Goal: Task Accomplishment & Management: Complete application form

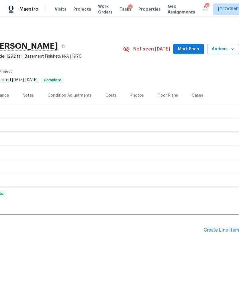
scroll to position [0, 85]
click at [224, 228] on div "Create Line Item" at bounding box center [221, 229] width 35 height 5
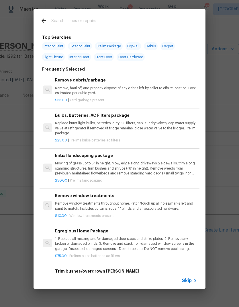
click at [192, 278] on span "Skip" at bounding box center [187, 281] width 10 height 6
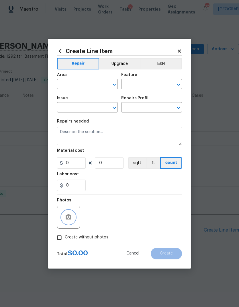
click at [68, 213] on button "button" at bounding box center [69, 217] width 14 height 14
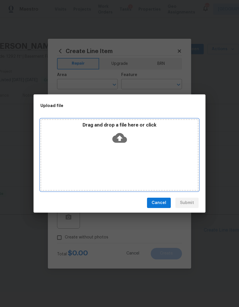
click at [126, 134] on icon at bounding box center [119, 138] width 15 height 15
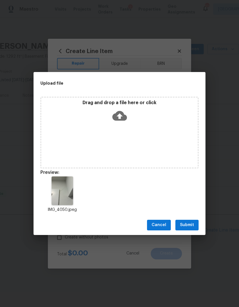
click at [192, 218] on div "Cancel Submit" at bounding box center [120, 225] width 172 height 20
click at [191, 222] on span "Submit" at bounding box center [187, 224] width 14 height 7
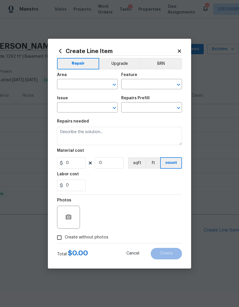
click at [89, 83] on input "text" at bounding box center [79, 84] width 45 height 9
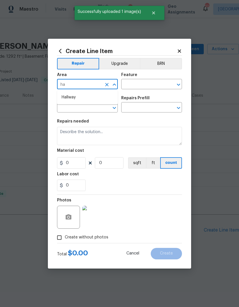
click at [94, 98] on li "Hallway" at bounding box center [87, 97] width 61 height 9
type input "Hallway"
click at [144, 86] on input "text" at bounding box center [143, 84] width 45 height 9
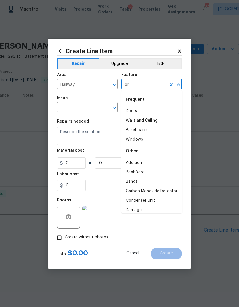
type input "d"
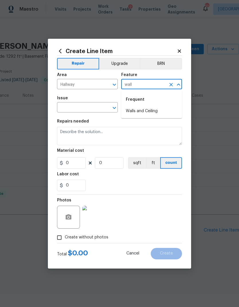
click at [155, 111] on li "Walls and Ceiling" at bounding box center [151, 110] width 61 height 9
type input "Walls and Ceiling"
click at [117, 108] on icon "Open" at bounding box center [114, 107] width 7 height 7
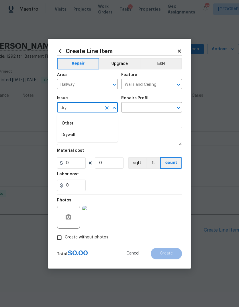
click at [92, 135] on li "Drywall" at bounding box center [87, 134] width 61 height 9
type input "Drywall"
click at [180, 108] on icon "Open" at bounding box center [178, 108] width 3 height 2
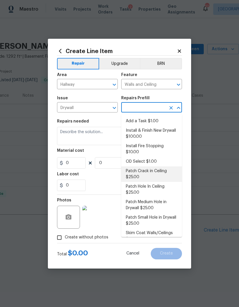
click at [160, 166] on li "Patch Crack in Ceiling $25.00" at bounding box center [151, 173] width 61 height 15
type input "Patch Crack in Ceiling $25.00"
type textarea "Prep/scrape all loose material from the damaged area; prime if needed. Patch th…"
type input "1"
type input "Patch Crack in Ceiling $25.00"
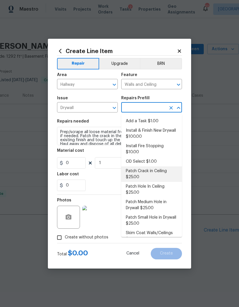
type input "25"
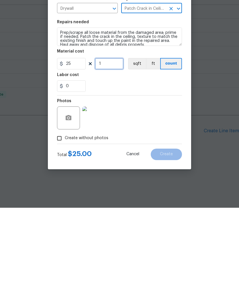
click at [118, 157] on input "1" at bounding box center [109, 162] width 29 height 11
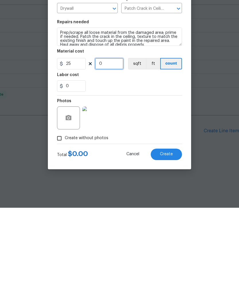
type input "1"
click at [153, 195] on div "Photos" at bounding box center [119, 213] width 125 height 37
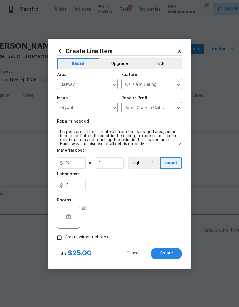
click at [168, 255] on span "Create" at bounding box center [166, 253] width 13 height 4
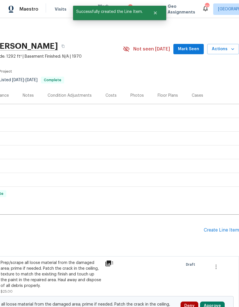
click at [221, 231] on div "Create Line Item" at bounding box center [221, 229] width 35 height 5
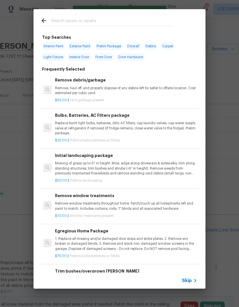
click at [190, 279] on span "Skip" at bounding box center [187, 281] width 10 height 6
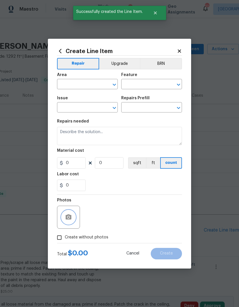
click at [66, 224] on button "button" at bounding box center [69, 217] width 14 height 14
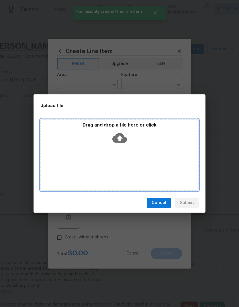
click at [123, 145] on icon at bounding box center [119, 138] width 15 height 15
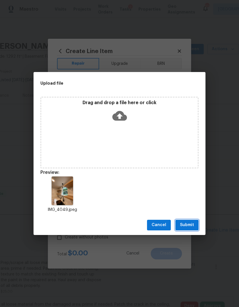
click at [188, 224] on span "Submit" at bounding box center [187, 224] width 14 height 7
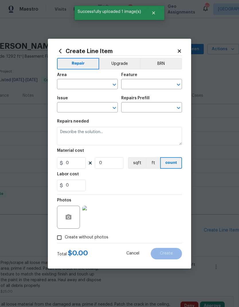
click at [88, 81] on input "text" at bounding box center [79, 84] width 45 height 9
click at [87, 97] on li "Kitchen" at bounding box center [87, 97] width 61 height 9
type input "Kitchen"
click at [147, 83] on input "text" at bounding box center [143, 84] width 45 height 9
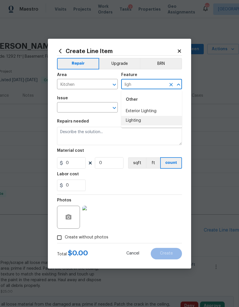
click at [150, 120] on li "Lighting" at bounding box center [151, 120] width 61 height 9
type input "Lighting"
click at [118, 103] on div "Issue" at bounding box center [87, 99] width 61 height 7
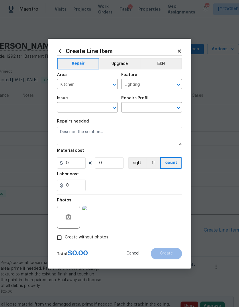
click at [118, 103] on div "Issue" at bounding box center [87, 99] width 61 height 7
click at [119, 105] on div "Issue ​ Repairs Prefill ​" at bounding box center [119, 104] width 125 height 23
click at [115, 107] on icon "Open" at bounding box center [114, 107] width 7 height 7
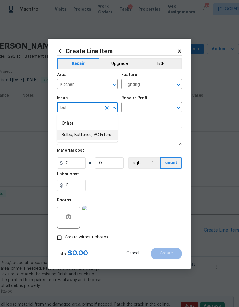
click at [100, 135] on li "Bulbs, Batteries, AC Filters" at bounding box center [87, 134] width 61 height 9
type input "Bulbs, Batteries, AC Filters"
click at [180, 108] on icon "Open" at bounding box center [178, 108] width 3 height 2
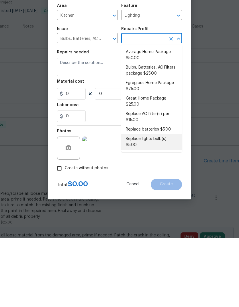
click at [151, 203] on li "Replace lights bulb(s) $5.00" at bounding box center [151, 210] width 61 height 15
type input "Replace lights bulb(s) $5.00"
type input "Home Readiness Packages"
type textarea "Replace bad light bulbs to match existing or match set per fixture."
type input "1"
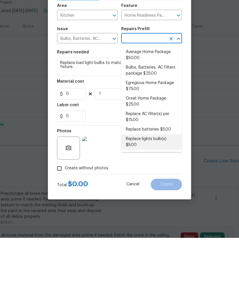
type input "Replace lights bulb(s) $5.00"
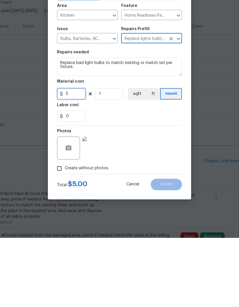
click at [79, 157] on input "5" at bounding box center [71, 162] width 29 height 11
type input "5"
click at [159, 195] on div "Photos" at bounding box center [119, 213] width 125 height 37
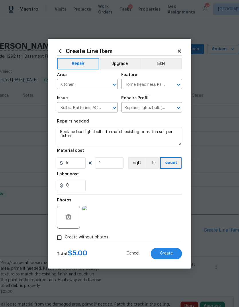
click at [166, 250] on button "Create" at bounding box center [166, 253] width 31 height 11
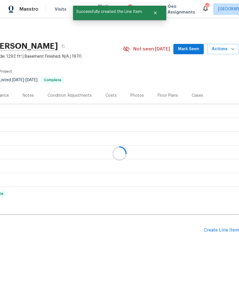
scroll to position [0, 0]
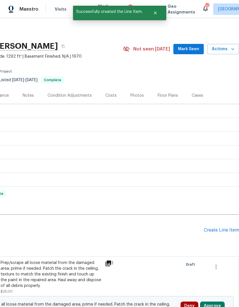
click at [227, 230] on div "Create Line Item" at bounding box center [221, 229] width 35 height 5
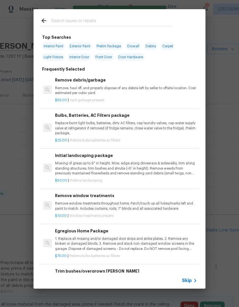
click at [190, 280] on span "Skip" at bounding box center [187, 281] width 10 height 6
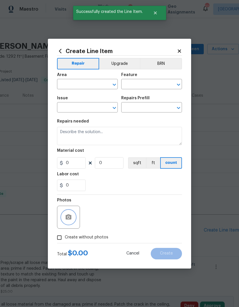
click at [72, 215] on icon "button" at bounding box center [68, 217] width 7 height 7
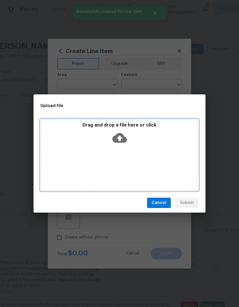
click at [127, 136] on div "Drag and drop a file here or click" at bounding box center [119, 134] width 157 height 25
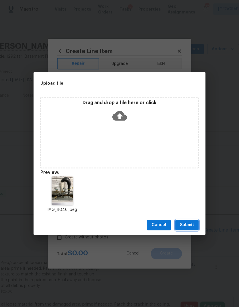
click at [188, 221] on button "Submit" at bounding box center [187, 225] width 23 height 11
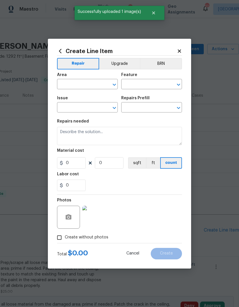
click at [89, 83] on input "text" at bounding box center [79, 84] width 45 height 9
click at [90, 96] on li "Laundry" at bounding box center [87, 97] width 61 height 9
type input "Laundry"
click at [141, 84] on input "text" at bounding box center [143, 84] width 45 height 9
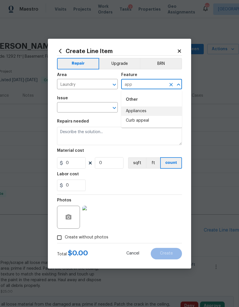
click at [153, 110] on li "Appliances" at bounding box center [151, 110] width 61 height 9
type input "Appliances"
click at [113, 109] on icon "Open" at bounding box center [114, 107] width 7 height 7
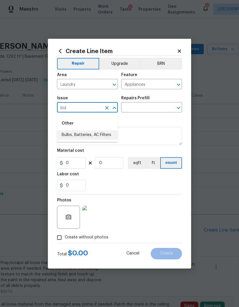
click at [105, 133] on li "Bulbs, Batteries, AC Filters" at bounding box center [87, 134] width 61 height 9
type input "Bulbs, Batteries, AC Filters"
click at [178, 108] on icon "Open" at bounding box center [178, 108] width 3 height 2
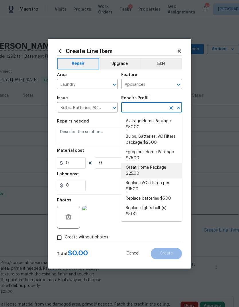
click at [157, 170] on li "Great Home Package $25.00" at bounding box center [151, 170] width 61 height 15
type input "Great Home Package $25.00"
type input "Home Readiness Packages"
type textarea "1. Replace all missing and/or damaged door stops and strike plates. 2. Remove a…"
type input "1"
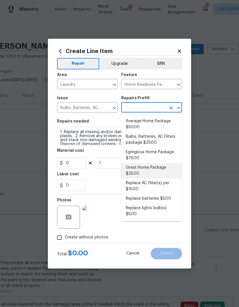
type input "Great Home Package $25.00"
type input "25"
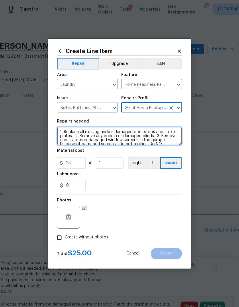
click at [122, 136] on textarea "1. Replace all missing and/or damaged door stops and strike plates. 2. Remove a…" at bounding box center [119, 136] width 125 height 18
click at [122, 138] on textarea "1. Replace all missing and/or damaged door stops and strike plates. 2. Remove a…" at bounding box center [119, 136] width 125 height 18
click at [121, 138] on textarea "1. Replace all missing and/or damaged door stops and strike plates. 2. Remove a…" at bounding box center [119, 136] width 125 height 18
click at [103, 140] on textarea "1. Replace all missing and/or damaged door stops and strike plates. 2. Remove a…" at bounding box center [119, 136] width 125 height 18
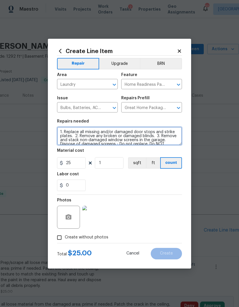
click at [103, 139] on textarea "1. Replace all missing and/or damaged door stops and strike plates. 2. Remove a…" at bounding box center [119, 136] width 125 height 18
click at [104, 135] on textarea "1. Replace all missing and/or damaged door stops and strike plates. 2. Remove a…" at bounding box center [119, 136] width 125 height 18
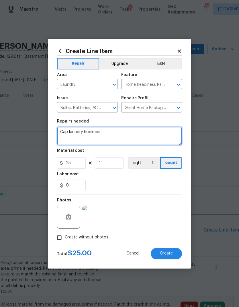
type textarea "Cap laundry hookups"
click at [144, 176] on div "Labor cost" at bounding box center [119, 175] width 125 height 7
click at [167, 251] on button "Create" at bounding box center [166, 253] width 31 height 11
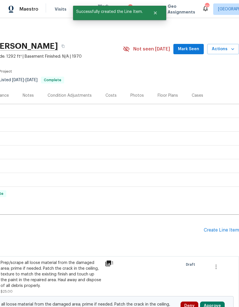
click at [228, 232] on div "Create Line Item" at bounding box center [221, 229] width 35 height 5
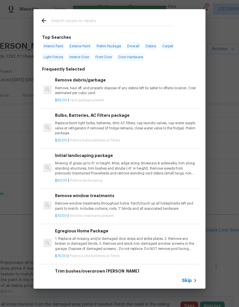
click at [194, 277] on icon at bounding box center [195, 280] width 7 height 7
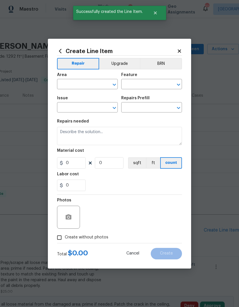
click at [74, 212] on div at bounding box center [68, 217] width 23 height 23
click at [74, 217] on button "button" at bounding box center [69, 217] width 14 height 14
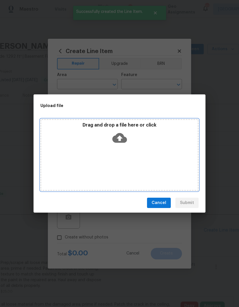
click at [120, 134] on icon at bounding box center [119, 138] width 15 height 10
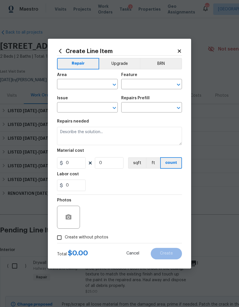
scroll to position [0, 85]
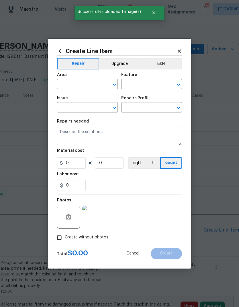
click at [92, 83] on input "text" at bounding box center [79, 84] width 45 height 9
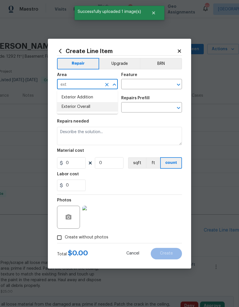
click at [91, 109] on li "Exterior Overall" at bounding box center [87, 106] width 61 height 9
type input "Exterior Overall"
click at [181, 85] on icon "Open" at bounding box center [178, 84] width 7 height 7
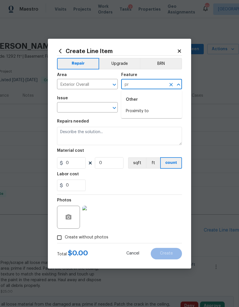
type input "p"
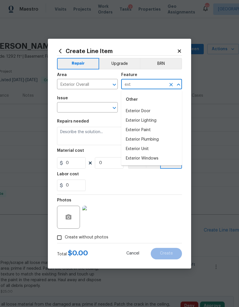
click at [143, 148] on li "Exterior Unit" at bounding box center [151, 148] width 61 height 9
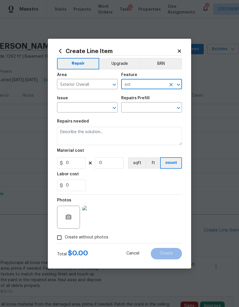
type input "Exterior Unit"
click at [112, 107] on icon "Open" at bounding box center [114, 107] width 7 height 7
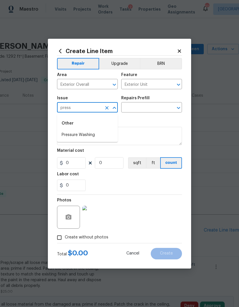
click at [97, 135] on li "Pressure Washing" at bounding box center [87, 134] width 61 height 9
type input "Pressure Washing"
click at [178, 107] on icon "Open" at bounding box center [178, 107] width 7 height 7
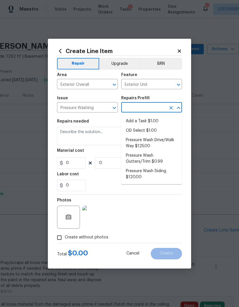
click at [157, 143] on li "Pressure Wash Drive/Walk Way $125.00" at bounding box center [151, 142] width 61 height 15
type input "Pressure Wash Drive/Walk Way $125.00"
type input "Siding"
type input "1"
type input "Pressure Wash Drive/Walk Way $125.00"
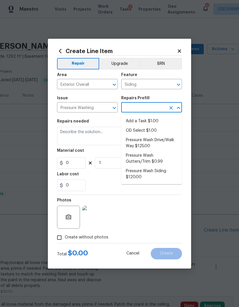
type input "125"
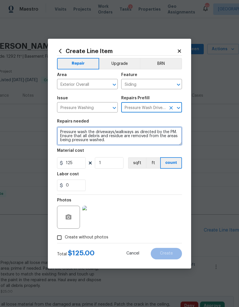
click at [60, 131] on textarea "Pressure wash the driveways/walkways as directed by the PM. Ensure that all deb…" at bounding box center [119, 136] width 125 height 18
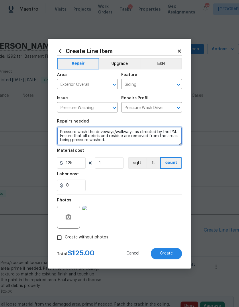
scroll to position [1, 0]
click at [66, 132] on textarea "Pressure wash the driveways/walkways as directed by the PM. Ensure that all deb…" at bounding box center [119, 136] width 125 height 18
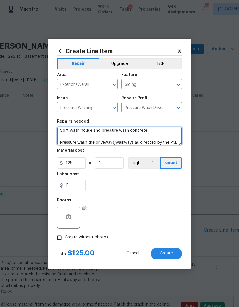
click at [163, 132] on textarea "Soft wash house and pressure wash concrete Pressure wash the driveways/walkways…" at bounding box center [119, 136] width 125 height 18
type textarea "Soft wash house and pressure wash concrete Pressure wash the driveways/walkways…"
click at [152, 178] on div "Labor cost" at bounding box center [119, 175] width 125 height 7
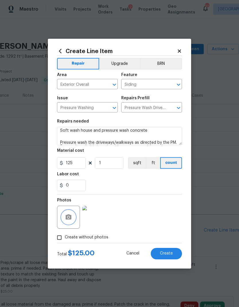
click at [71, 216] on icon "button" at bounding box center [69, 216] width 6 height 5
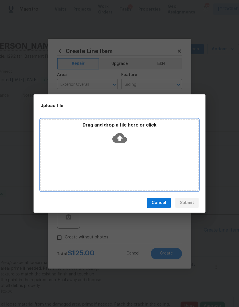
click at [124, 137] on icon at bounding box center [119, 138] width 15 height 10
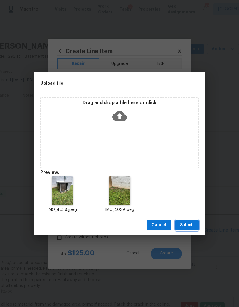
click at [190, 222] on span "Submit" at bounding box center [187, 224] width 14 height 7
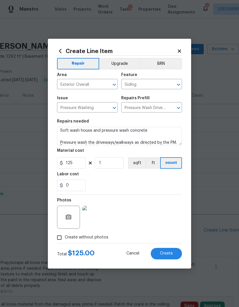
click at [168, 254] on span "Create" at bounding box center [166, 253] width 13 height 4
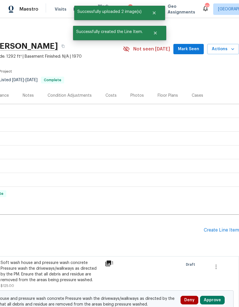
click at [228, 230] on div "Create Line Item" at bounding box center [221, 229] width 35 height 5
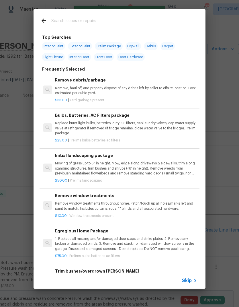
click at [196, 279] on icon at bounding box center [195, 280] width 7 height 7
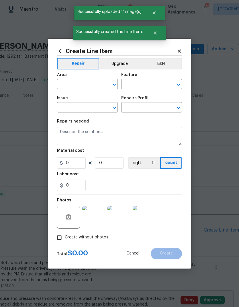
click at [180, 50] on icon at bounding box center [179, 50] width 5 height 5
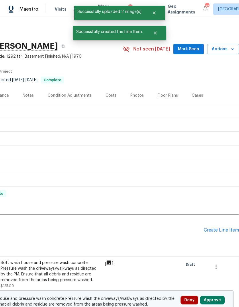
click at [230, 231] on div "Create Line Item" at bounding box center [221, 229] width 35 height 5
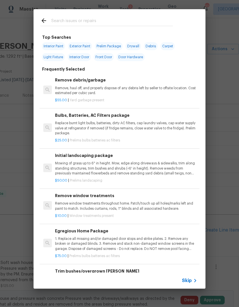
click at [191, 279] on span "Skip" at bounding box center [187, 281] width 10 height 6
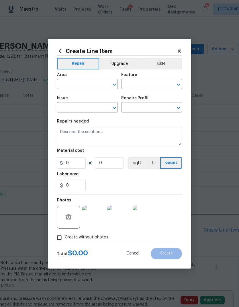
click at [181, 52] on icon at bounding box center [179, 50] width 3 height 3
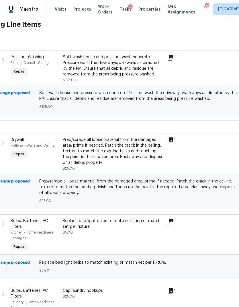
scroll to position [205, 23]
click at [116, 69] on div "Soft wash house and pressure wash concrete Pressure wash the driveways/walkways…" at bounding box center [113, 65] width 101 height 23
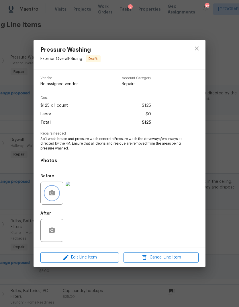
click at [55, 190] on icon "button" at bounding box center [51, 193] width 7 height 7
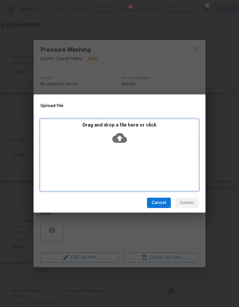
click at [121, 139] on icon at bounding box center [119, 138] width 15 height 10
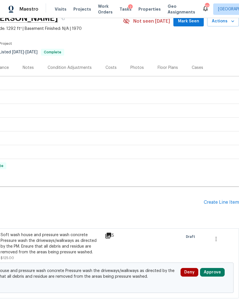
scroll to position [28, 85]
click at [222, 203] on div "Create Line Item" at bounding box center [221, 202] width 35 height 5
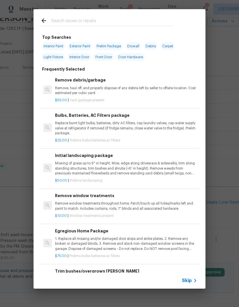
click at [193, 277] on icon at bounding box center [195, 280] width 7 height 7
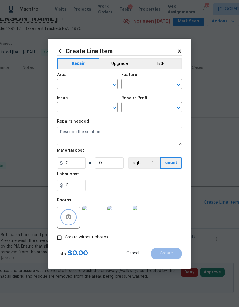
click at [67, 217] on icon "button" at bounding box center [69, 216] width 6 height 5
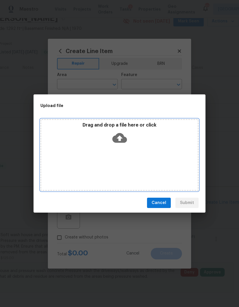
click at [119, 140] on icon at bounding box center [119, 138] width 15 height 15
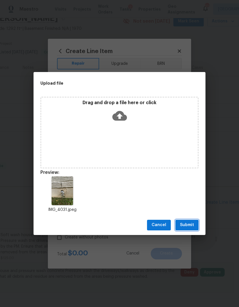
click at [188, 221] on button "Submit" at bounding box center [187, 225] width 23 height 11
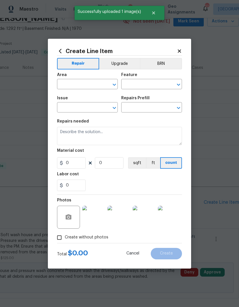
click at [74, 81] on input "text" at bounding box center [79, 84] width 45 height 9
click at [94, 109] on li "Exterior Overall" at bounding box center [87, 106] width 61 height 9
type input "Exterior Overall"
click at [149, 85] on input "text" at bounding box center [143, 84] width 45 height 9
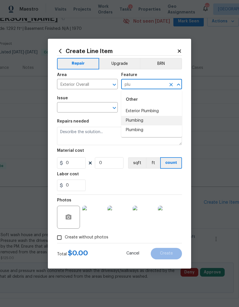
click at [149, 120] on li "Plumbing" at bounding box center [151, 120] width 61 height 9
type input "Plumbing"
click at [105, 108] on icon "Clear" at bounding box center [107, 108] width 6 height 6
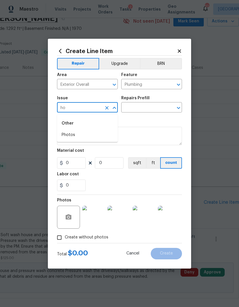
type input "h"
click at [92, 146] on li "General Plumbing" at bounding box center [87, 144] width 61 height 9
type input "General Plumbing"
click at [162, 99] on div "Repairs Prefill" at bounding box center [151, 99] width 61 height 7
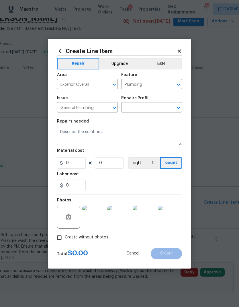
click at [161, 99] on div "Repairs Prefill" at bounding box center [151, 99] width 61 height 7
click at [178, 108] on icon "Open" at bounding box center [178, 107] width 7 height 7
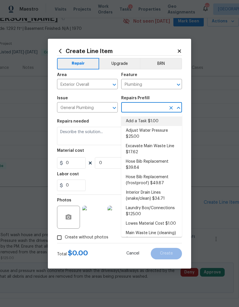
click at [151, 122] on li "Add a Task $1.00" at bounding box center [151, 120] width 61 height 9
type input "Add a Task $1.00"
type textarea "HPM to detail"
type input "1"
type input "Add a Task $1.00"
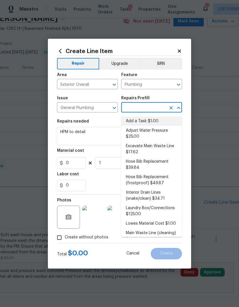
type input "1"
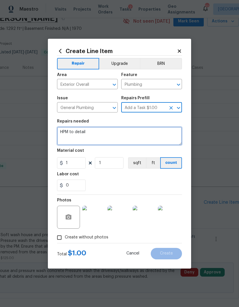
click at [81, 133] on textarea "HPM to detail" at bounding box center [119, 136] width 125 height 18
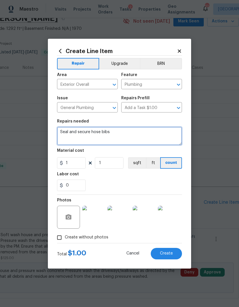
click at [70, 131] on textarea "Seal and secure hose bibs" at bounding box center [119, 136] width 125 height 18
type textarea "Seal hole and secure hose bibs"
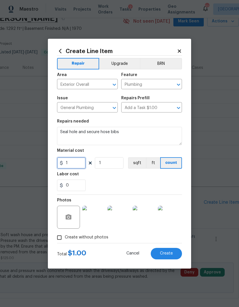
click at [84, 163] on input "1" at bounding box center [71, 162] width 29 height 11
type input "25"
click at [125, 176] on div "Labor cost" at bounding box center [119, 175] width 125 height 7
click at [164, 254] on span "Create" at bounding box center [166, 253] width 13 height 4
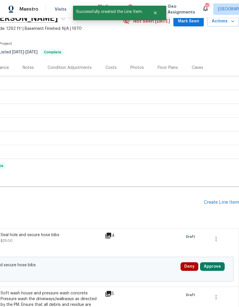
click at [223, 203] on div "Create Line Item" at bounding box center [221, 202] width 35 height 5
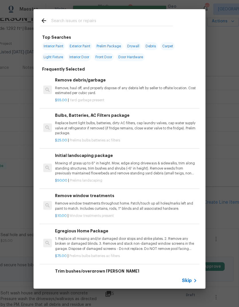
click at [189, 279] on span "Skip" at bounding box center [187, 281] width 10 height 6
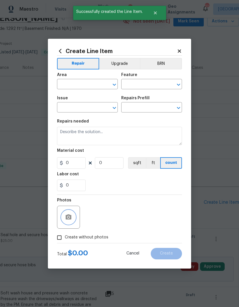
click at [74, 213] on button "button" at bounding box center [69, 217] width 14 height 14
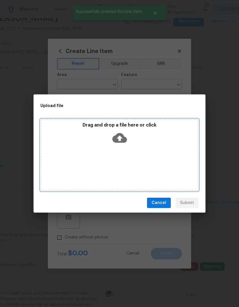
click at [124, 141] on icon at bounding box center [119, 138] width 15 height 10
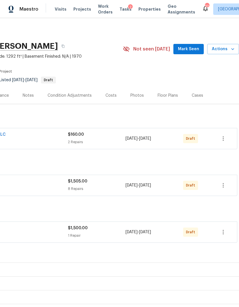
scroll to position [0, 85]
click at [229, 139] on button "button" at bounding box center [224, 139] width 14 height 14
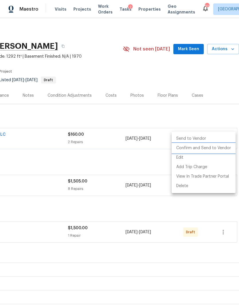
click at [219, 148] on li "Confirm and Send to Vendor" at bounding box center [204, 147] width 64 height 9
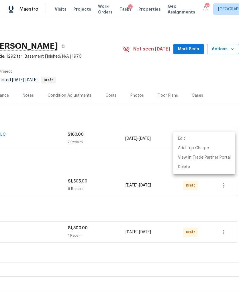
click at [229, 184] on div at bounding box center [119, 153] width 239 height 307
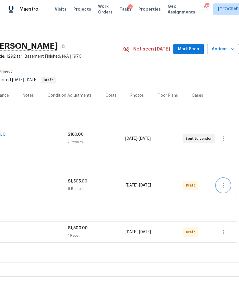
click at [224, 187] on icon "button" at bounding box center [223, 185] width 1 height 5
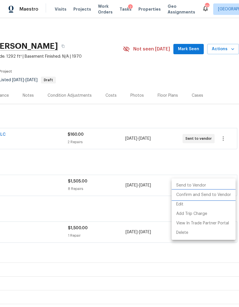
click at [216, 196] on li "Confirm and Send to Vendor" at bounding box center [204, 194] width 64 height 9
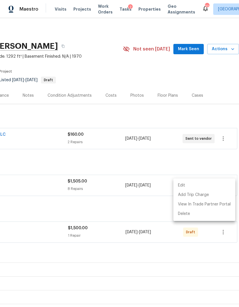
click at [154, 211] on div at bounding box center [119, 153] width 239 height 307
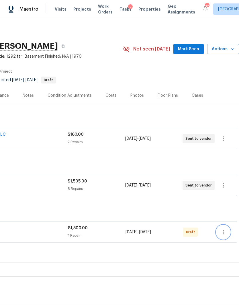
click at [226, 231] on icon "button" at bounding box center [223, 232] width 7 height 7
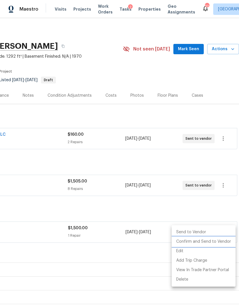
click at [210, 242] on li "Confirm and Send to Vendor" at bounding box center [204, 241] width 64 height 9
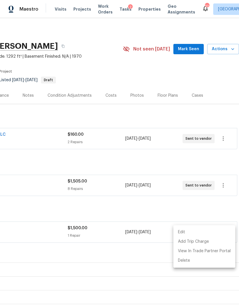
click at [139, 205] on div at bounding box center [119, 153] width 239 height 307
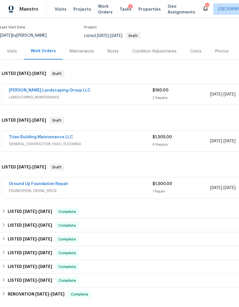
scroll to position [44, 0]
click at [51, 182] on link "Ground Up Foundation Repair" at bounding box center [39, 184] width 60 height 4
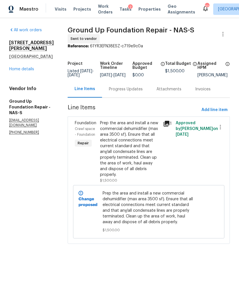
click at [119, 92] on div "Progress Updates" at bounding box center [126, 89] width 34 height 6
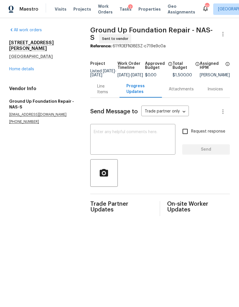
click at [136, 141] on textarea at bounding box center [133, 140] width 78 height 20
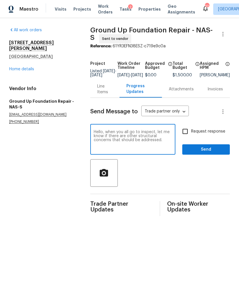
type textarea "Hello, when you all go to inspect, let me know if there are other structural co…"
click at [186, 134] on input "Request response" at bounding box center [185, 131] width 12 height 12
checkbox input "true"
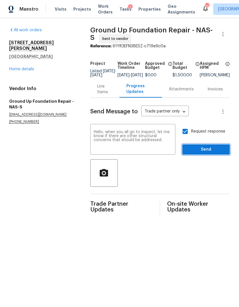
click at [200, 153] on span "Send" at bounding box center [206, 149] width 38 height 7
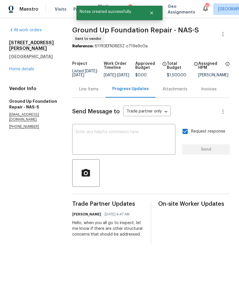
click at [19, 67] on link "Home details" at bounding box center [21, 69] width 25 height 4
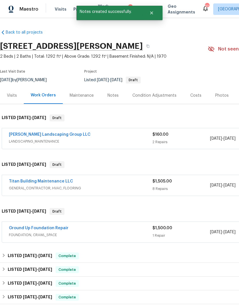
click at [18, 181] on link "Titan Building Maintenance LLC" at bounding box center [41, 181] width 64 height 4
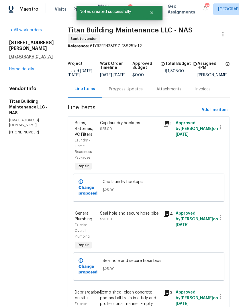
click at [123, 92] on div "Progress Updates" at bounding box center [126, 89] width 34 height 6
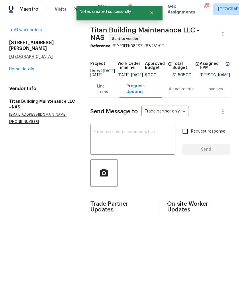
click at [145, 143] on textarea at bounding box center [133, 140] width 78 height 20
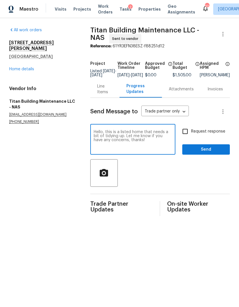
type textarea "Hello, this is a listed home that needs a bit of tidying up. Let me know if you…"
click at [187, 137] on input "Request response" at bounding box center [185, 131] width 12 height 12
checkbox input "true"
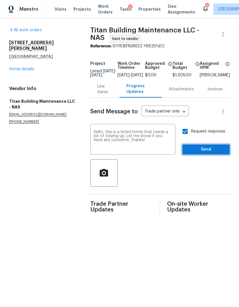
click at [198, 153] on span "Send" at bounding box center [206, 149] width 38 height 7
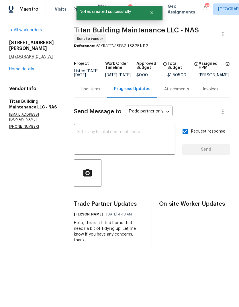
click at [17, 67] on link "Home details" at bounding box center [21, 69] width 25 height 4
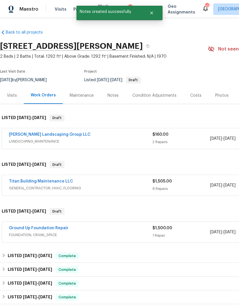
click at [14, 136] on link "[PERSON_NAME] Landscaping Group LLC" at bounding box center [50, 135] width 82 height 4
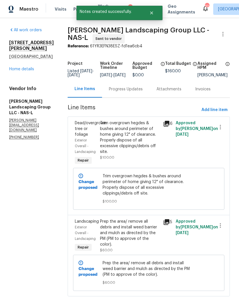
click at [142, 91] on div "Progress Updates" at bounding box center [126, 89] width 34 height 6
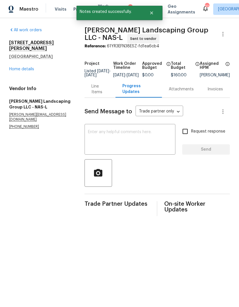
click at [155, 141] on textarea at bounding box center [130, 140] width 84 height 20
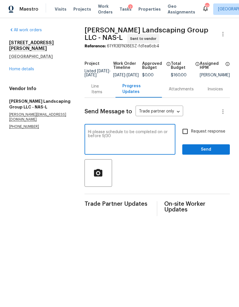
type textarea "Hi please schedule to be completed on or before 9/30"
click at [191, 135] on input "Request response" at bounding box center [185, 131] width 12 height 12
checkbox input "true"
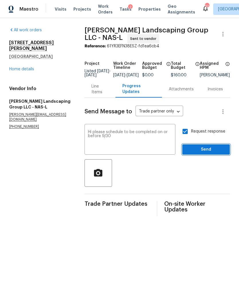
click at [202, 153] on span "Send" at bounding box center [206, 149] width 38 height 7
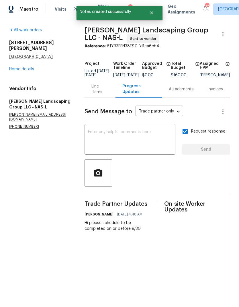
click at [16, 67] on link "Home details" at bounding box center [21, 69] width 25 height 4
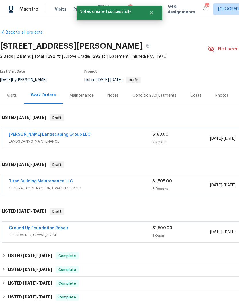
click at [120, 96] on div "Notes" at bounding box center [113, 95] width 25 height 17
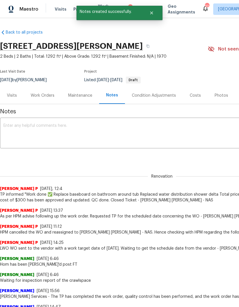
click at [127, 139] on textarea at bounding box center [161, 134] width 317 height 20
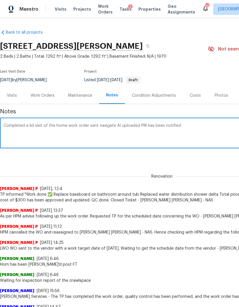
click at [32, 125] on textarea "Completed a lid visit of the home work order sent navigate AI uploaded PM has b…" at bounding box center [161, 134] width 317 height 20
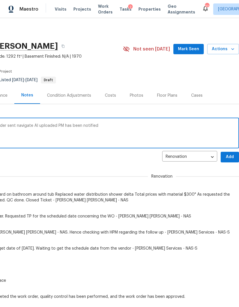
scroll to position [0, 85]
type textarea "Completed a lids visit of the home work order sent navigate AI uploaded PM has …"
click at [229, 157] on span "Add" at bounding box center [229, 156] width 9 height 7
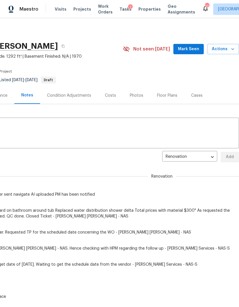
click at [142, 9] on span "Properties" at bounding box center [150, 9] width 22 height 6
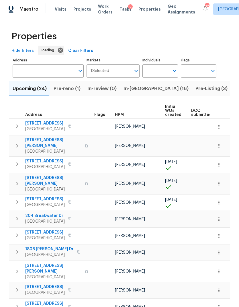
click at [136, 89] on span "In-reno (16)" at bounding box center [156, 89] width 65 height 8
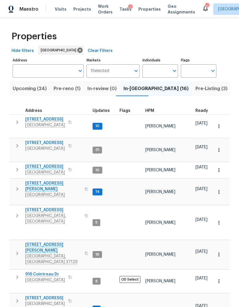
scroll to position [5, 2]
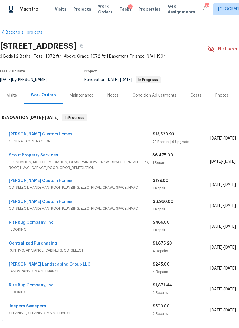
click at [111, 96] on div "Notes" at bounding box center [113, 96] width 11 height 6
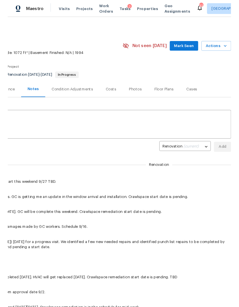
scroll to position [0, 85]
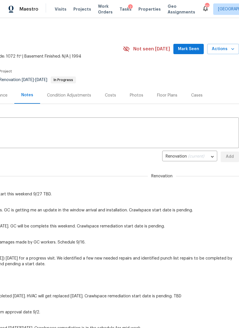
click at [220, 49] on span "Actions" at bounding box center [223, 49] width 23 height 7
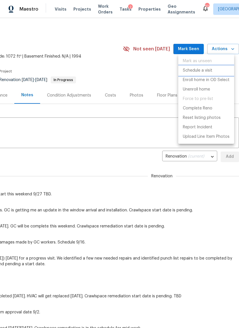
click at [197, 71] on p "Schedule a visit" at bounding box center [198, 71] width 30 height 6
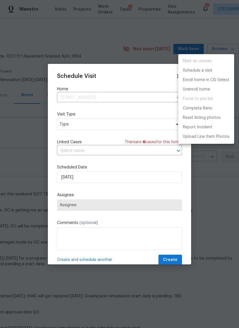
click at [113, 124] on div at bounding box center [119, 164] width 239 height 328
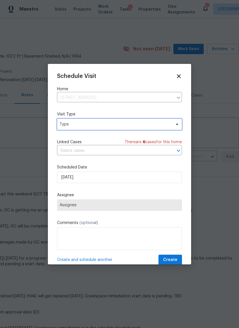
click at [145, 126] on span "Type" at bounding box center [116, 125] width 112 height 6
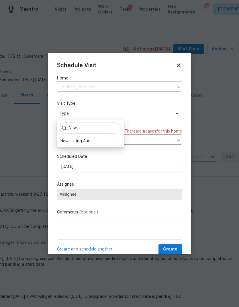
type input "New"
click at [89, 141] on div "New Listing Audit" at bounding box center [77, 141] width 33 height 6
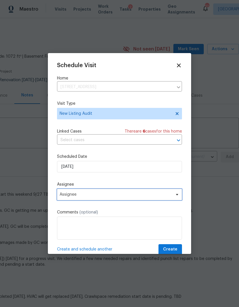
click at [119, 196] on span "Assignee" at bounding box center [116, 194] width 112 height 5
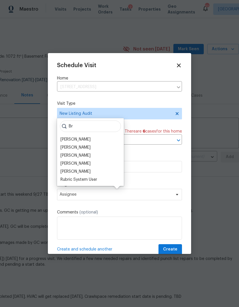
type input "Br"
click at [71, 172] on div "[PERSON_NAME]" at bounding box center [76, 172] width 30 height 6
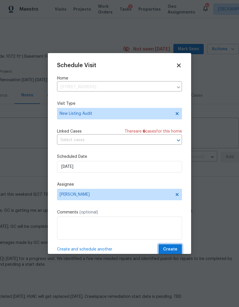
click at [174, 250] on span "Create" at bounding box center [170, 249] width 14 height 7
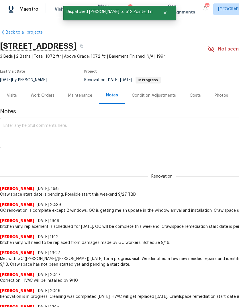
scroll to position [0, 0]
